Goal: Transaction & Acquisition: Download file/media

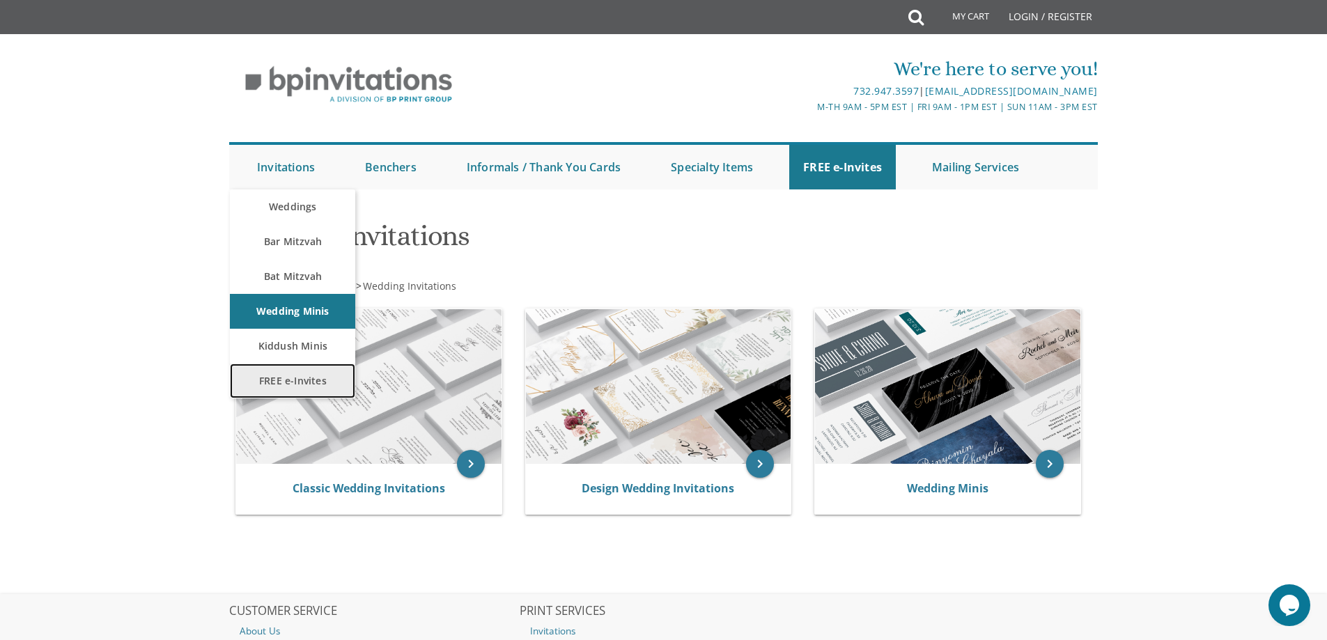
click at [325, 384] on link "FREE e-Invites" at bounding box center [292, 381] width 125 height 35
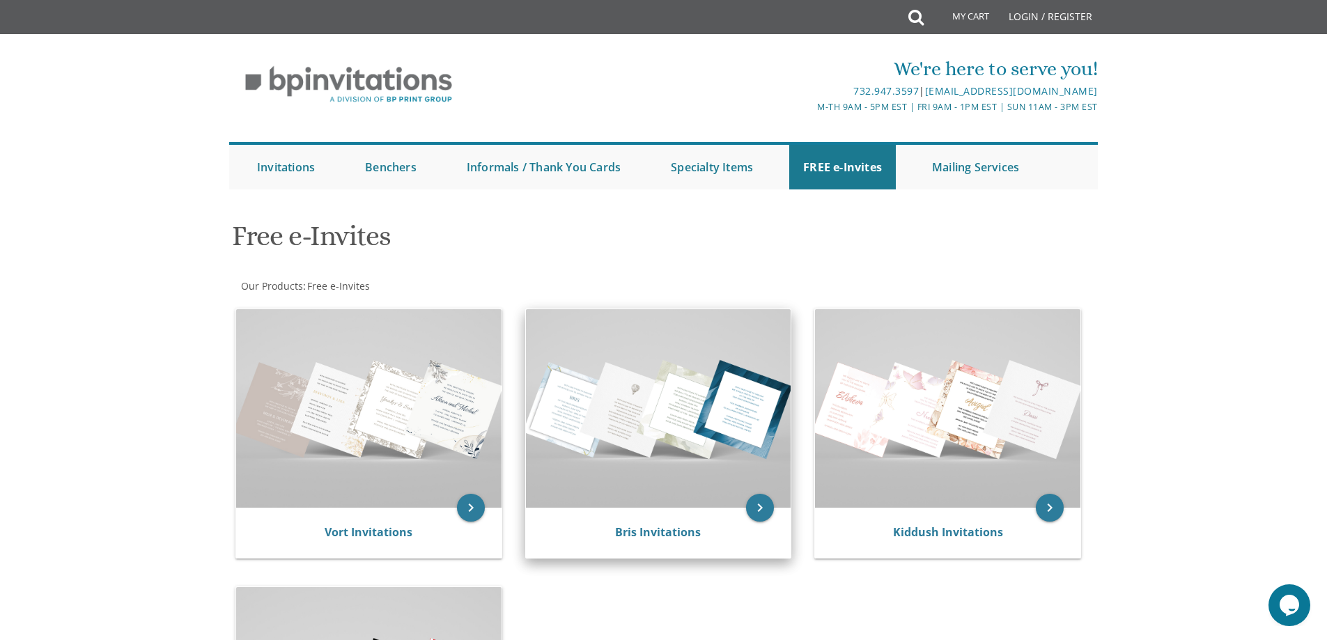
click at [677, 425] on img at bounding box center [658, 408] width 265 height 198
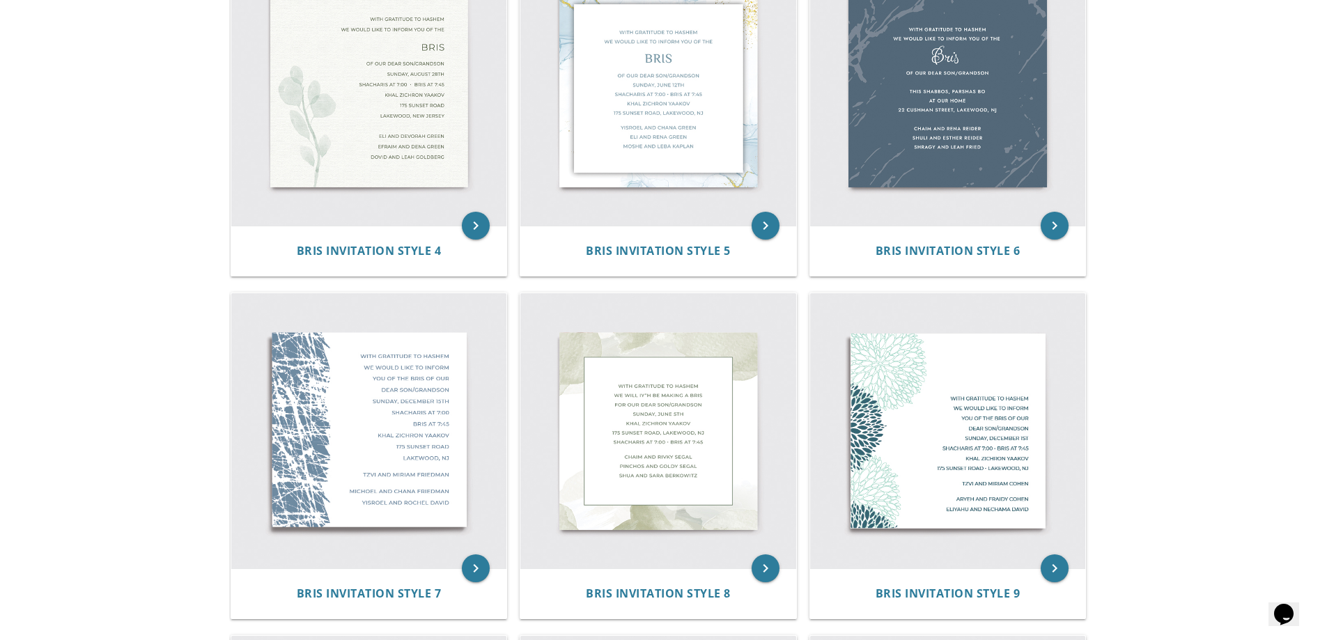
scroll to position [615, 0]
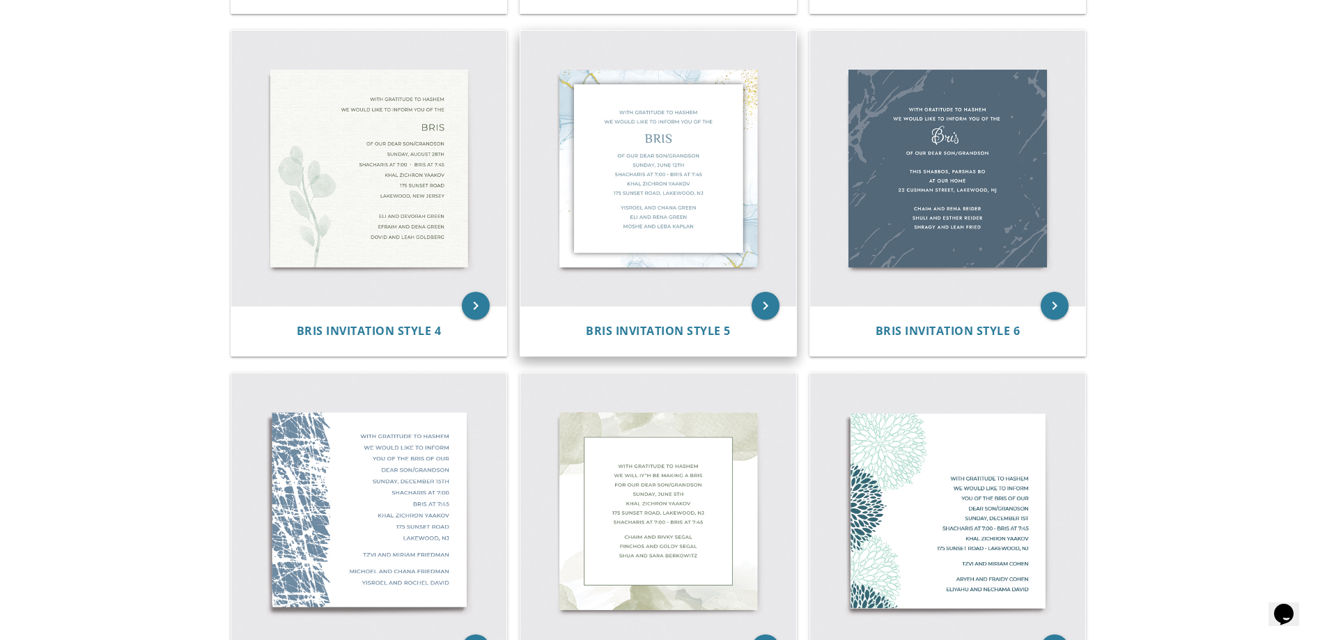
click at [640, 193] on img at bounding box center [658, 169] width 276 height 276
click at [712, 230] on img at bounding box center [658, 169] width 276 height 276
